Goal: Task Accomplishment & Management: Manage account settings

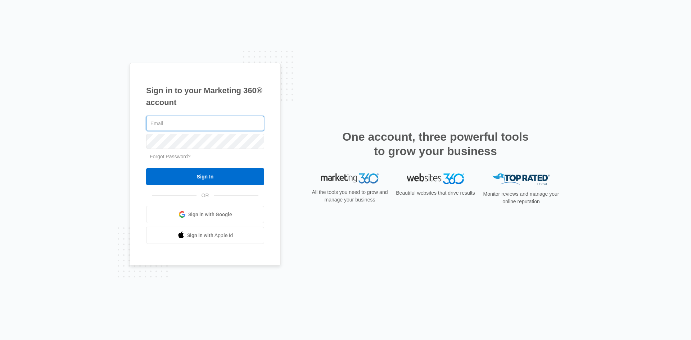
click at [172, 124] on input "text" at bounding box center [205, 123] width 118 height 15
type input "[PERSON_NAME][EMAIL_ADDRESS][DOMAIN_NAME]"
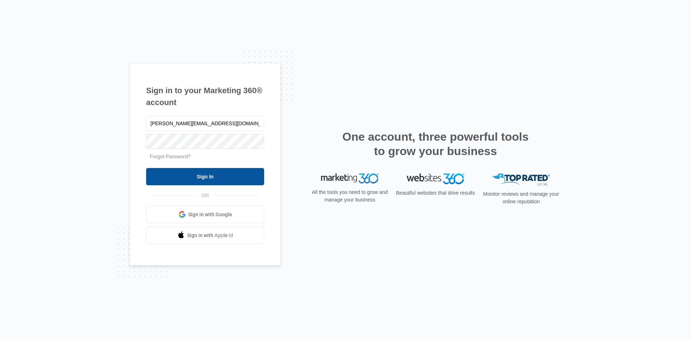
click at [237, 180] on input "Sign In" at bounding box center [205, 176] width 118 height 17
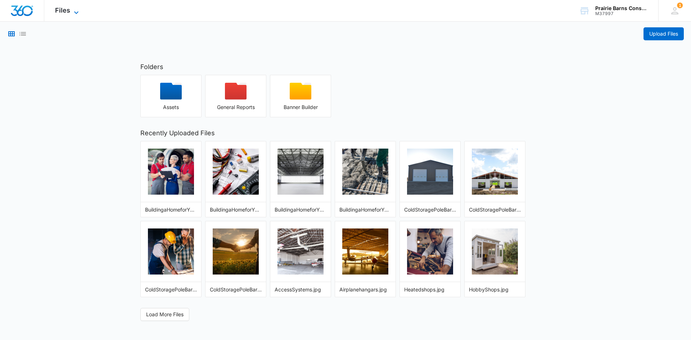
click at [59, 12] on span "Files" at bounding box center [62, 10] width 15 height 8
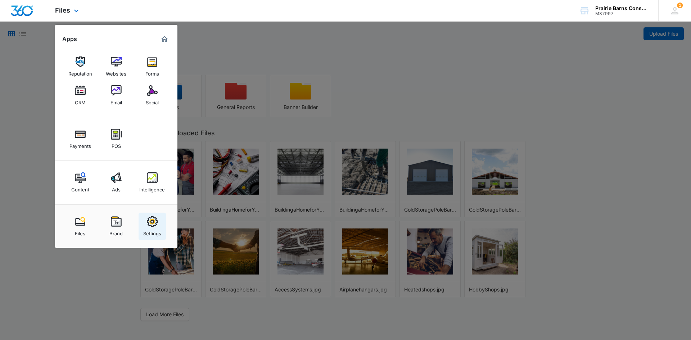
click at [154, 231] on div "Settings" at bounding box center [152, 231] width 18 height 9
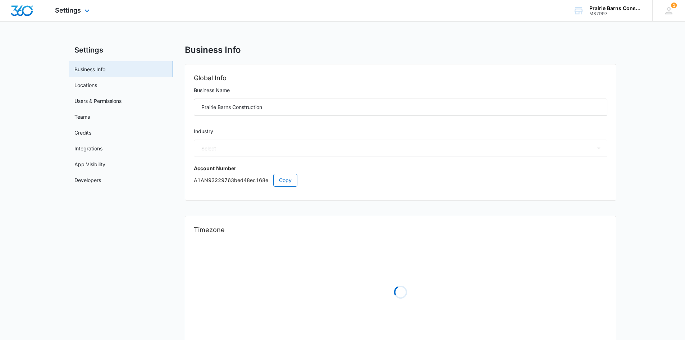
select select "4"
select select "US"
select select "America/Denver"
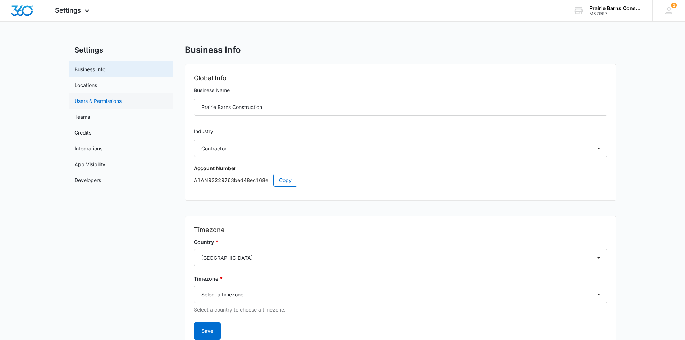
click at [85, 104] on link "Users & Permissions" at bounding box center [97, 101] width 47 height 8
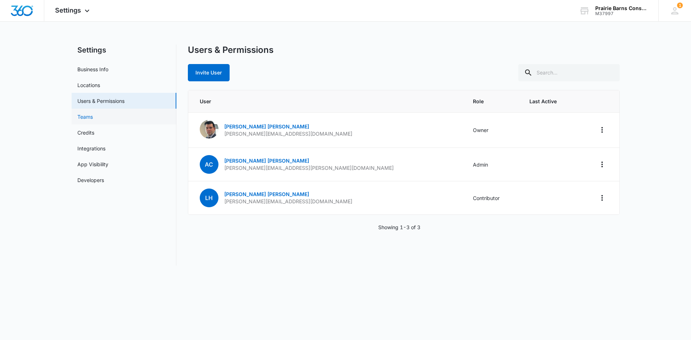
click at [87, 119] on link "Teams" at bounding box center [84, 117] width 15 height 8
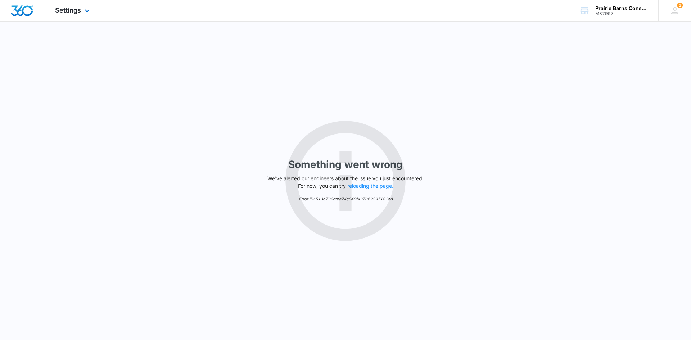
click at [26, 12] on img "Dashboard" at bounding box center [21, 10] width 23 height 11
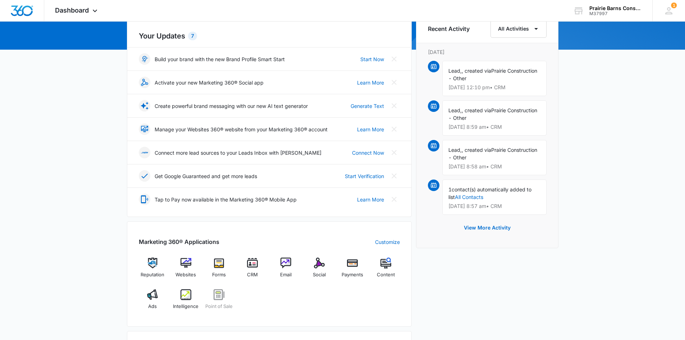
scroll to position [180, 0]
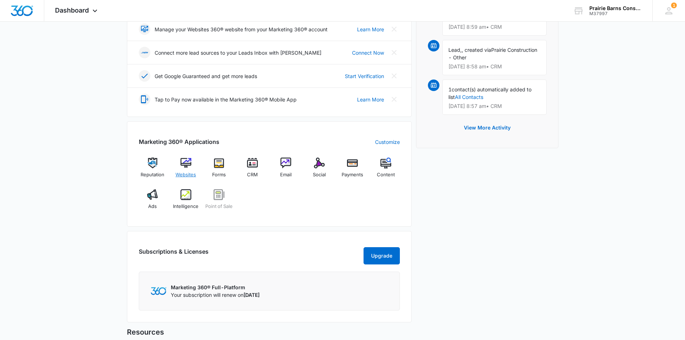
click at [186, 162] on img at bounding box center [186, 163] width 11 height 11
